Goal: Information Seeking & Learning: Learn about a topic

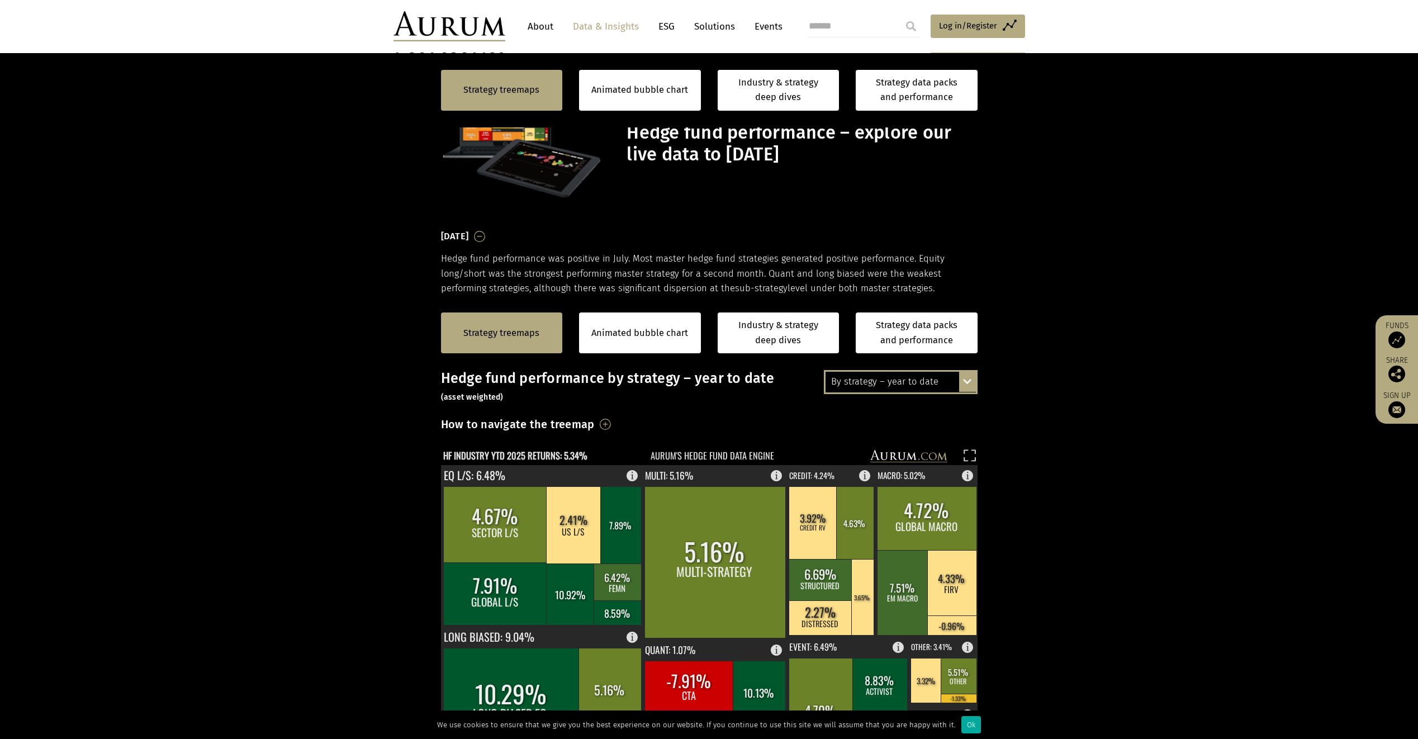
scroll to position [281, 0]
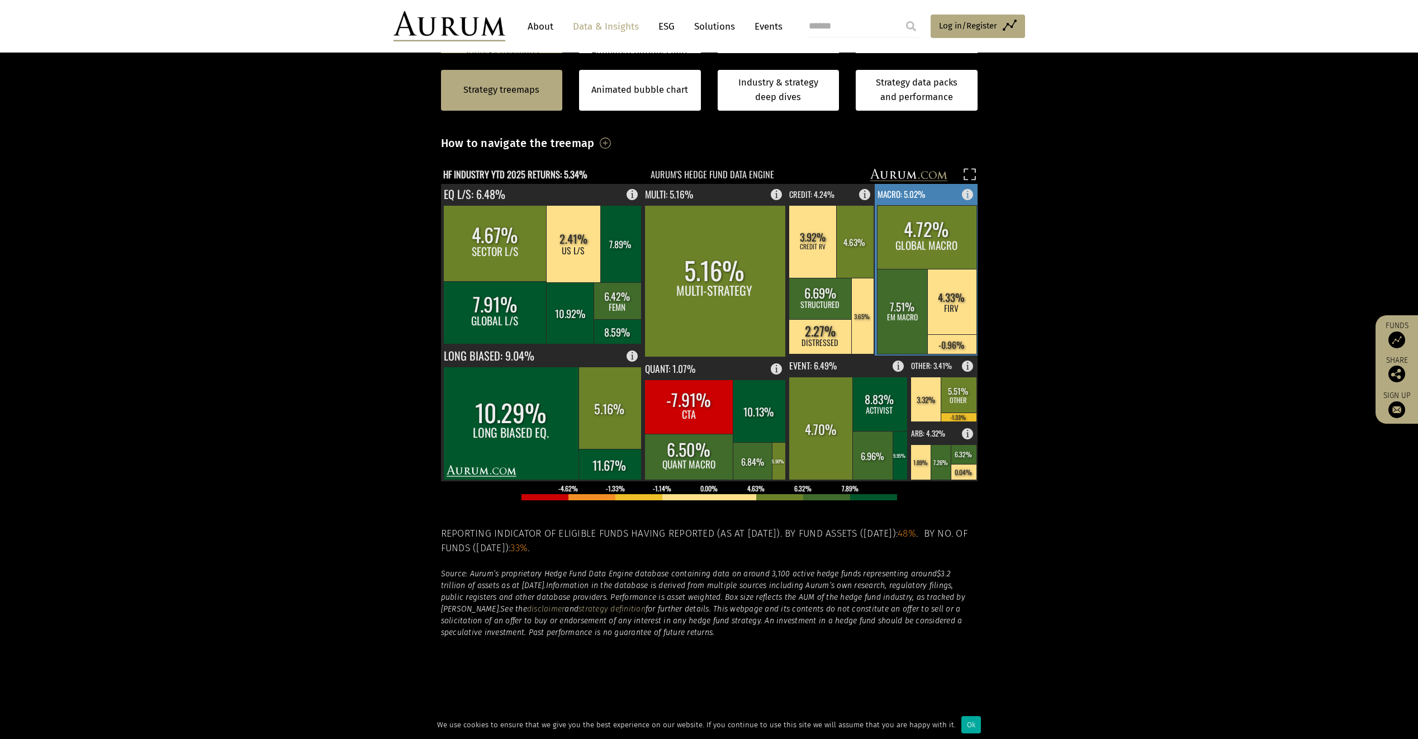
click at [929, 189] on rect at bounding box center [927, 270] width 104 height 172
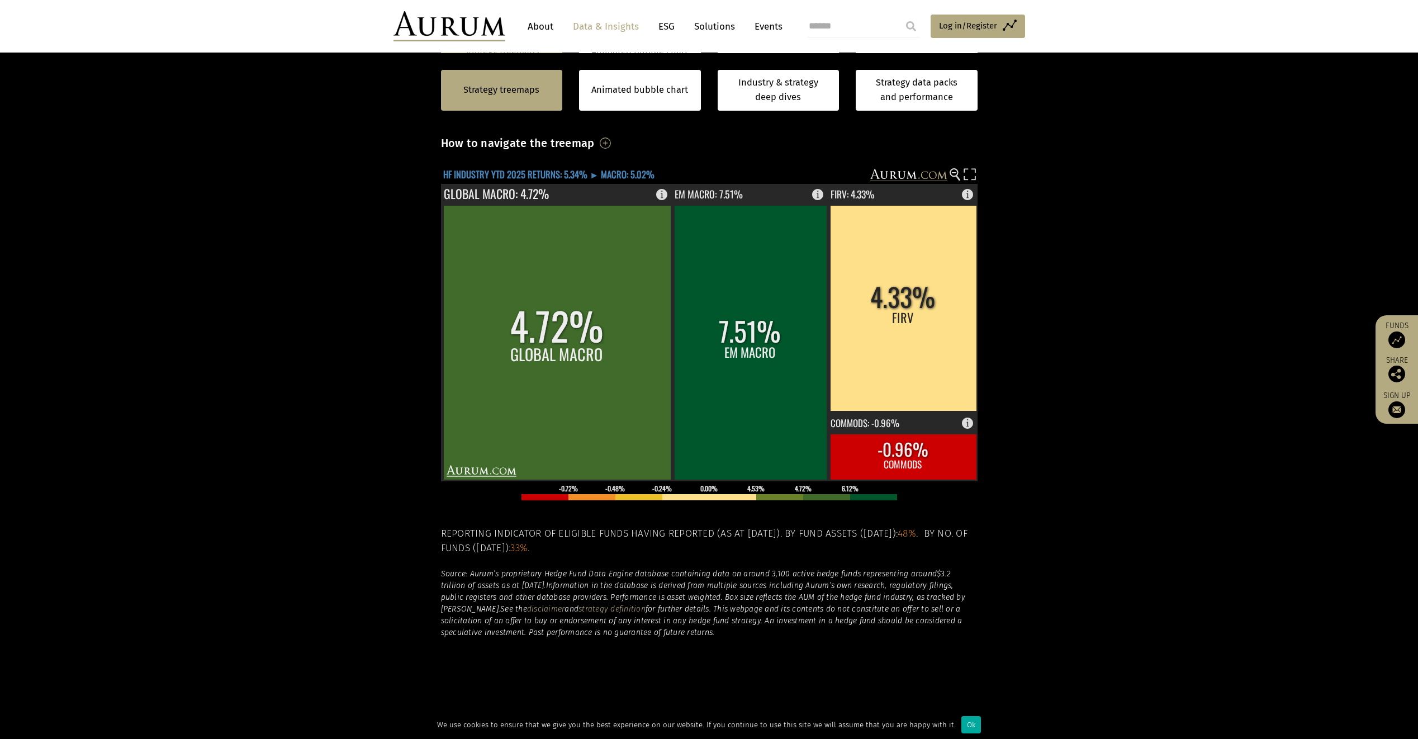
click at [573, 174] on text "HF INDUSTRY YTD 2025 RETURNS: 5.34% ► MACRO: 5.02%" at bounding box center [548, 174] width 211 height 14
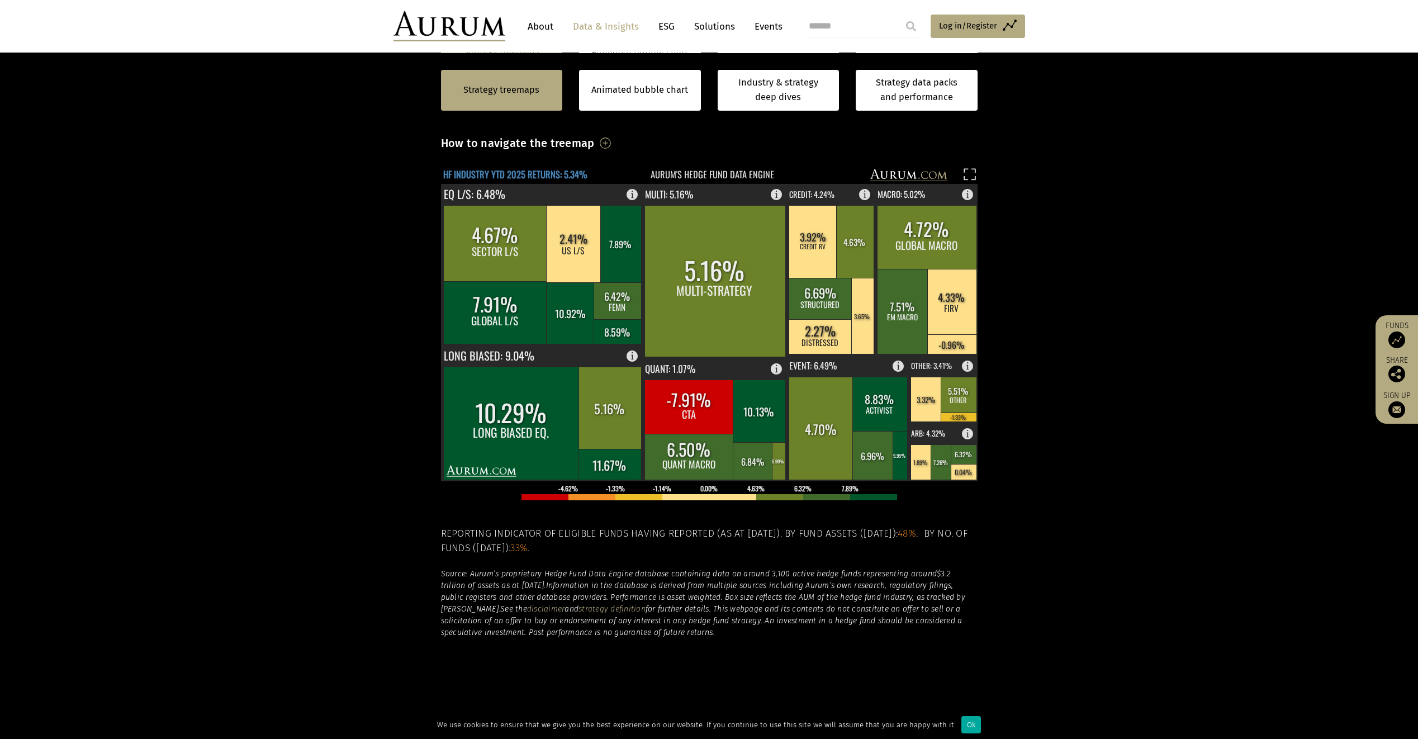
click at [573, 174] on text "HF INDUSTRY YTD 2025 RETURNS: 5.34%" at bounding box center [515, 174] width 144 height 14
click at [712, 173] on rect at bounding box center [701, 176] width 521 height 16
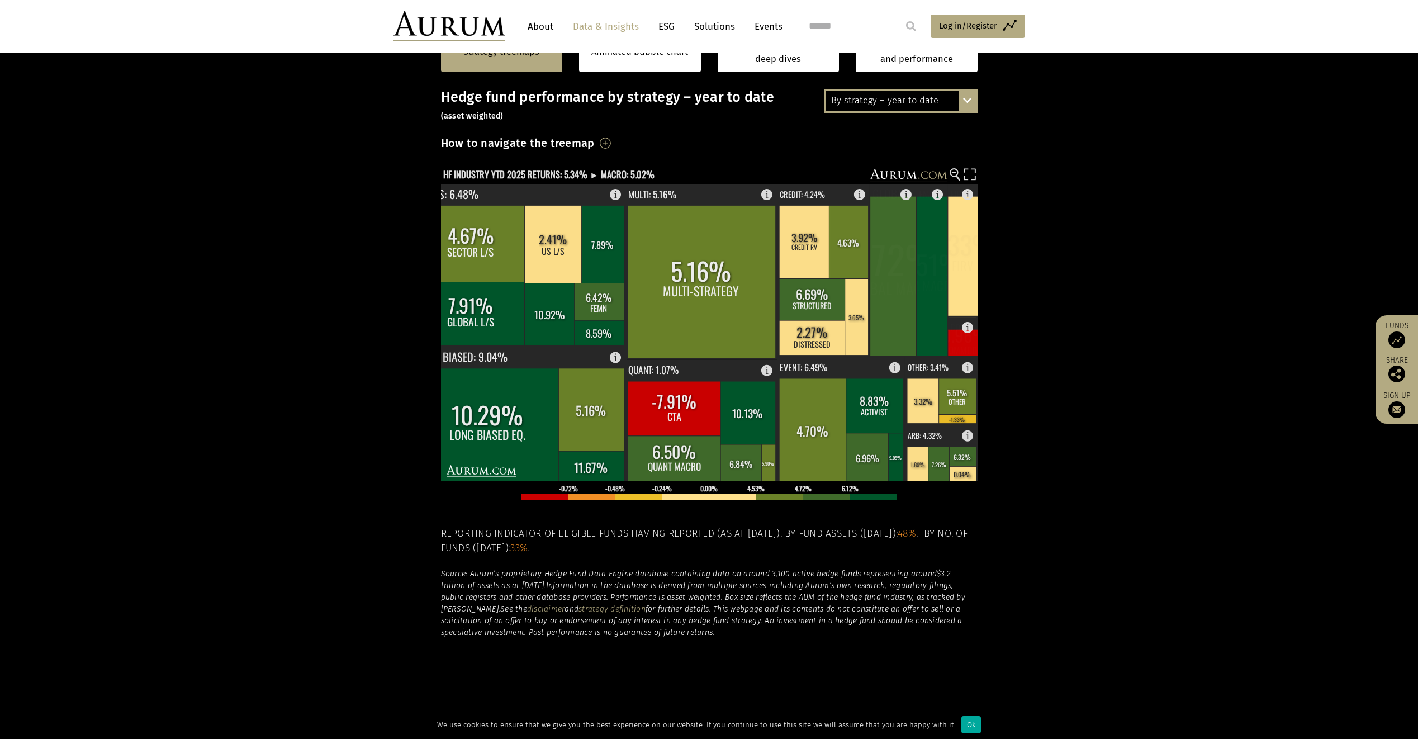
scroll to position [2, 0]
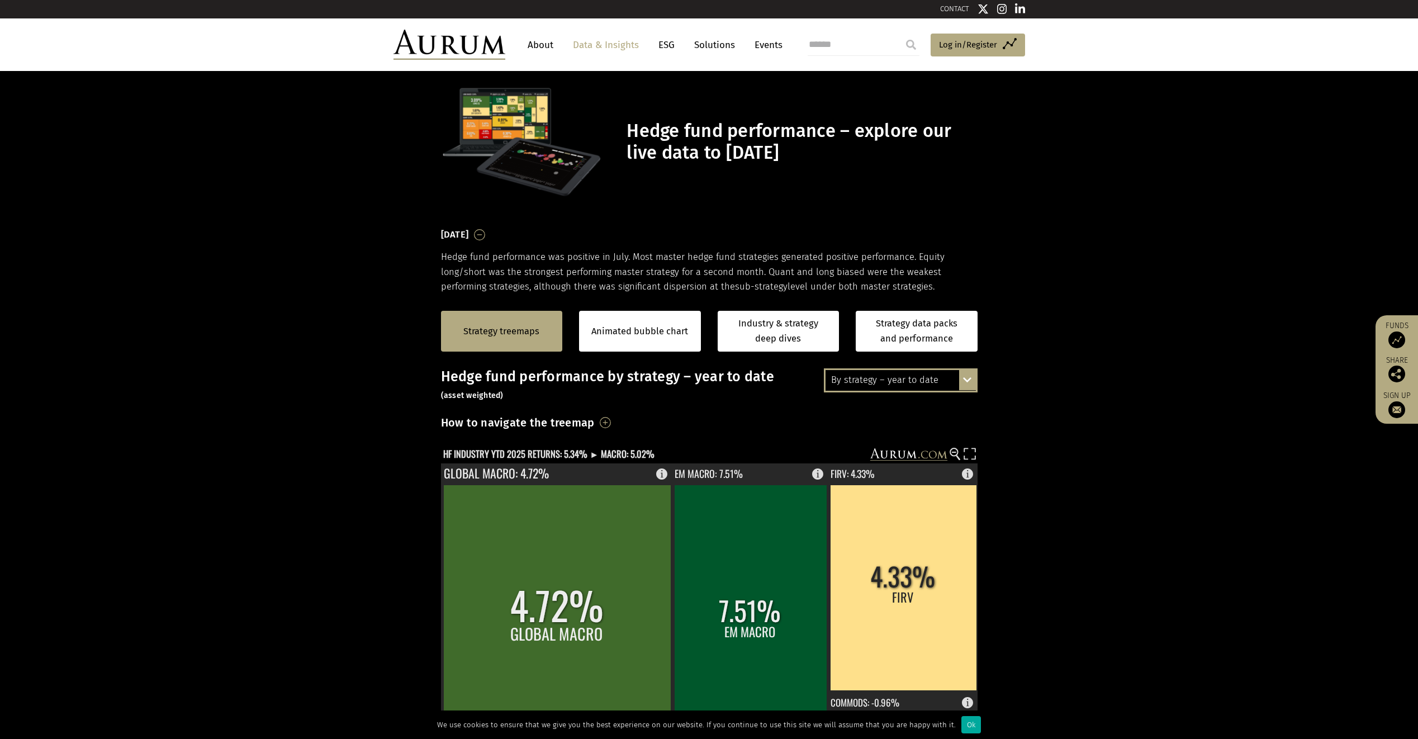
click at [965, 385] on div "By strategy – year to date By strategy – July 2025 By strategy – year to date 2…" at bounding box center [901, 379] width 154 height 23
click at [1028, 443] on section "Strategy treemaps Animated bubble chart Industry & strategy deep dives Strategy…" at bounding box center [709, 643] width 1418 height 698
click at [971, 380] on div "By strategy – year to date By strategy – July 2025 By strategy – year to date 2…" at bounding box center [901, 379] width 154 height 23
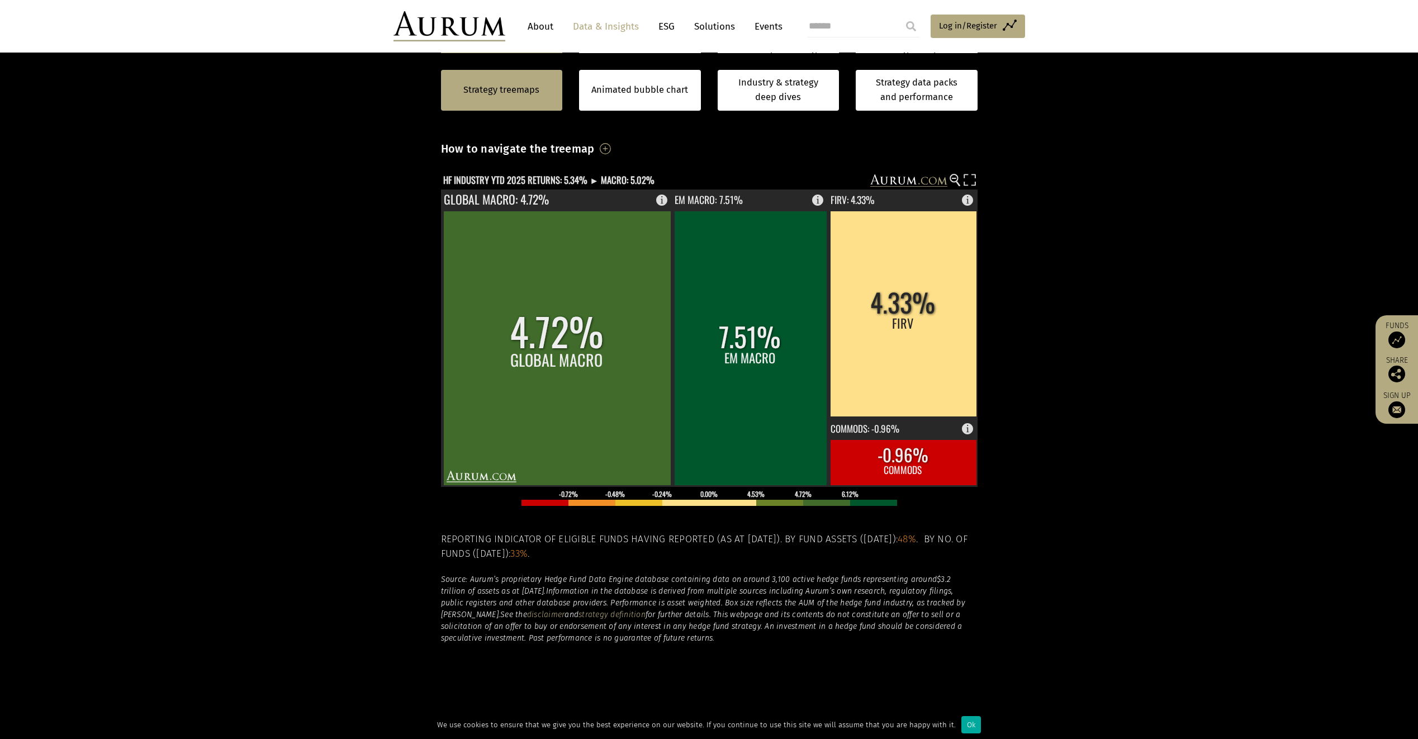
scroll to position [281, 0]
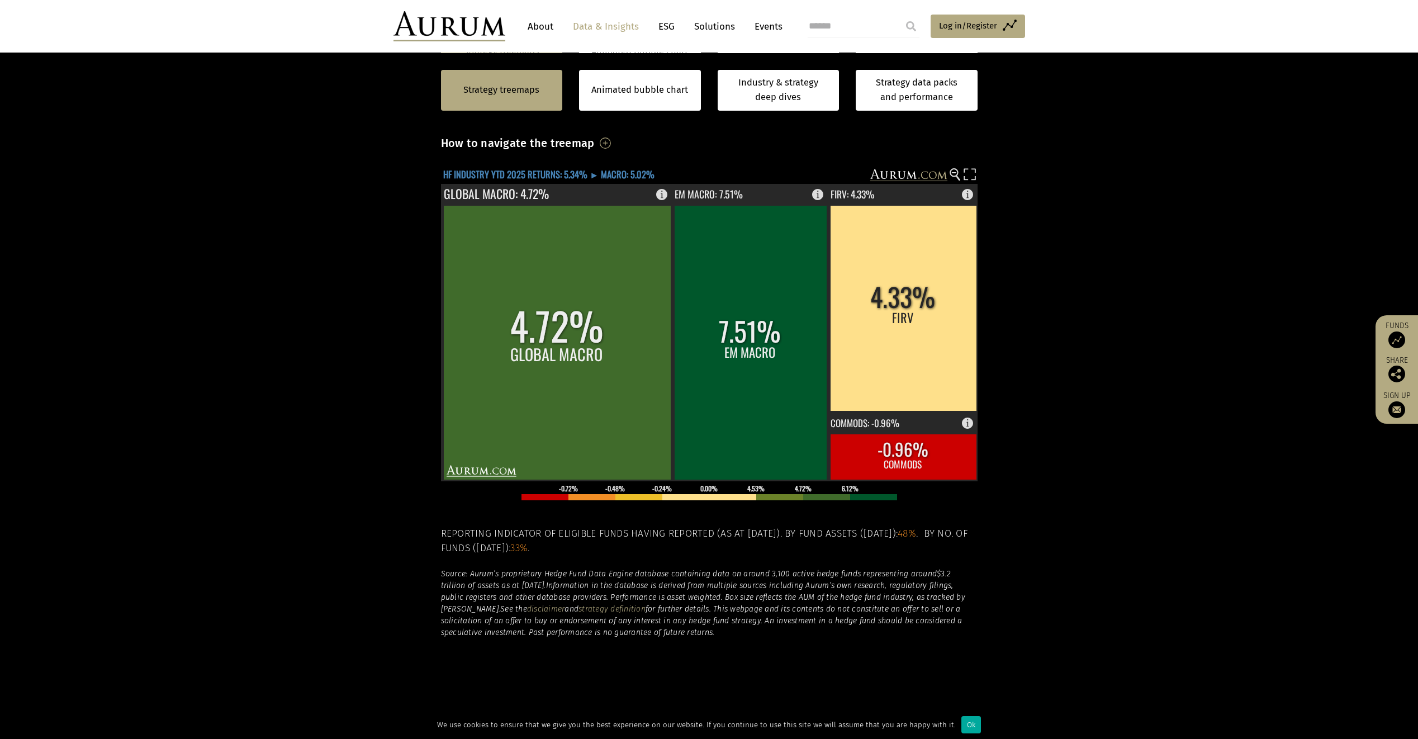
click at [525, 182] on rect at bounding box center [701, 176] width 521 height 16
click at [525, 177] on text "HF INDUSTRY YTD 2025 RETURNS: 5.34% ► MACRO: 5.02%" at bounding box center [548, 174] width 211 height 14
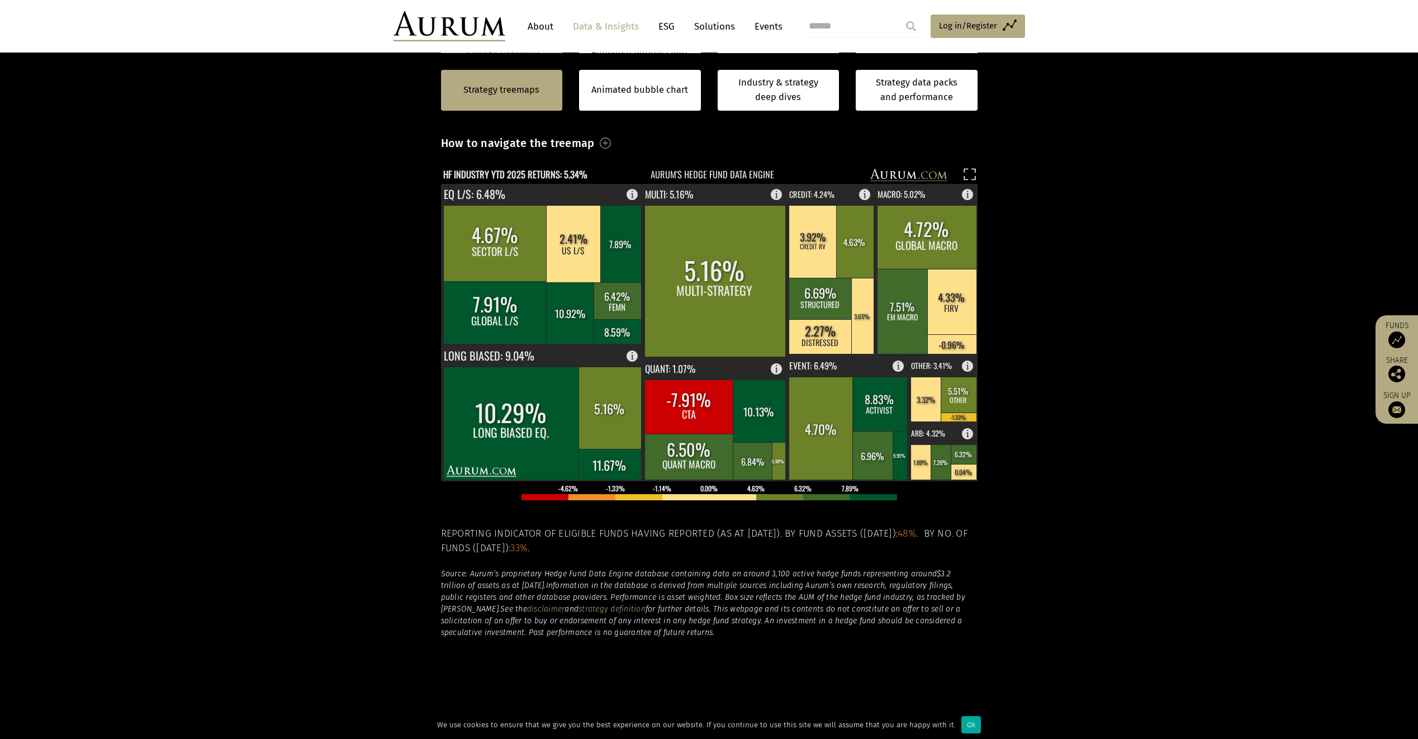
click at [543, 140] on h3 "How to navigate the treemap" at bounding box center [518, 143] width 154 height 19
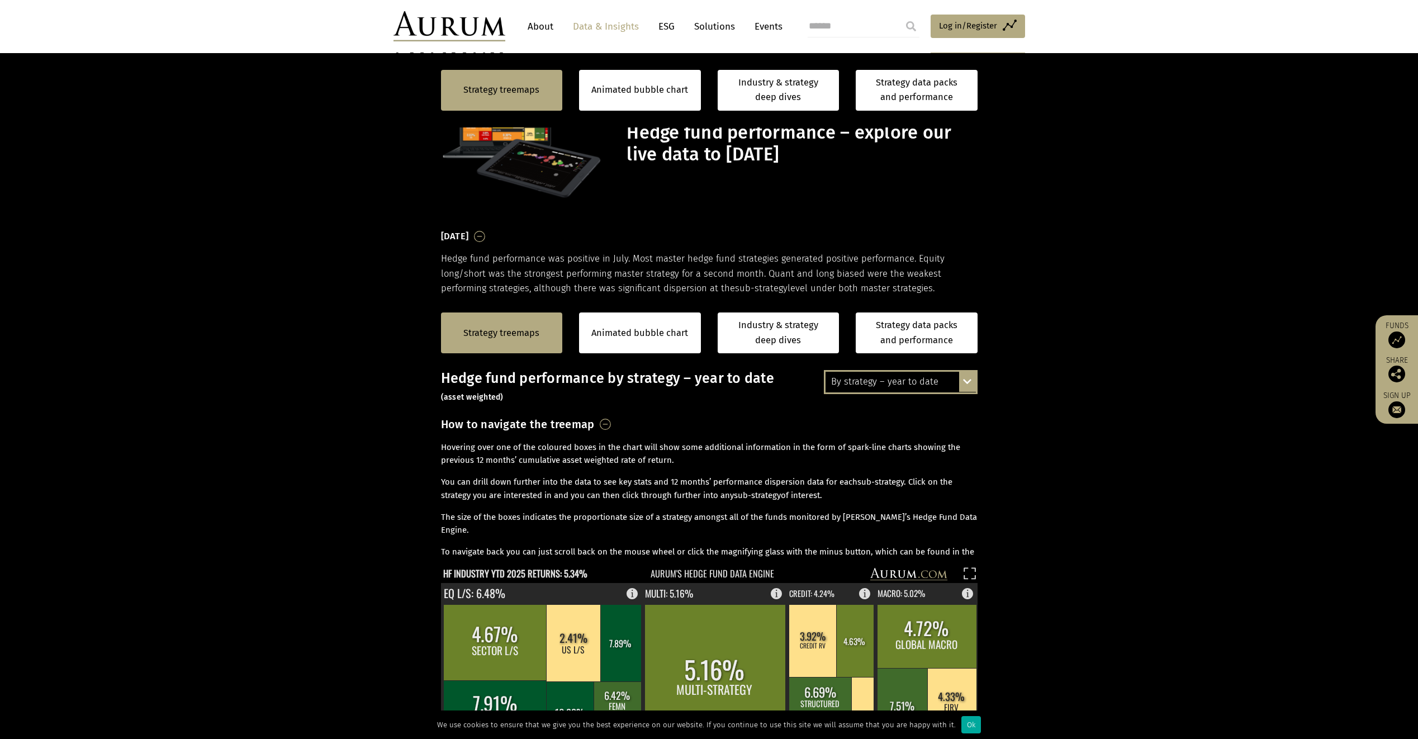
scroll to position [281, 0]
